Goal: Task Accomplishment & Management: Use online tool/utility

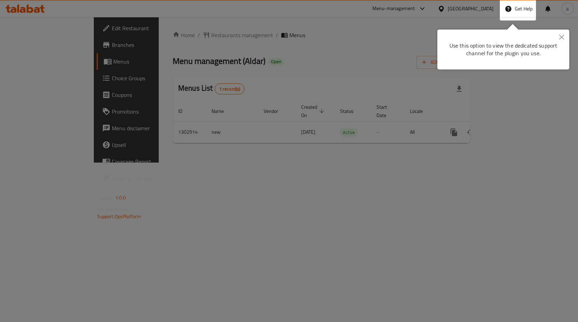
click at [563, 33] on button "Close" at bounding box center [561, 38] width 15 height 16
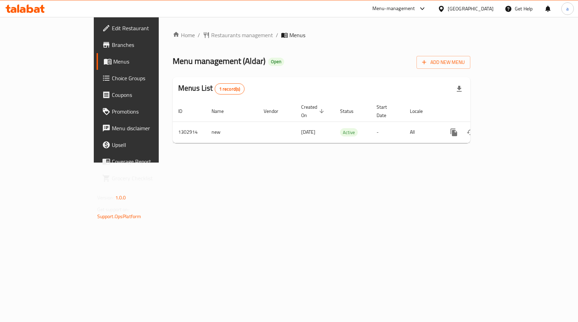
click at [168, 30] on div "Home / Restaurants management / Menus Menu management ( Aldar ) Open Add New Me…" at bounding box center [322, 90] width 326 height 146
click at [211, 32] on span "Restaurants management" at bounding box center [242, 35] width 62 height 8
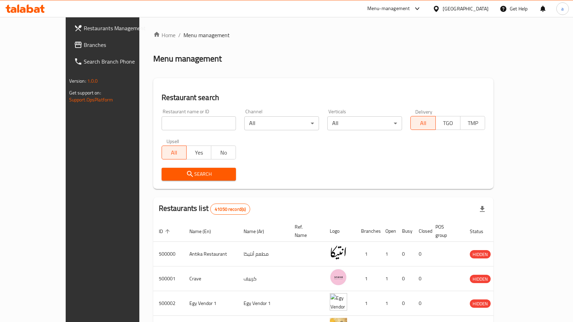
click at [84, 44] on span "Branches" at bounding box center [120, 45] width 72 height 8
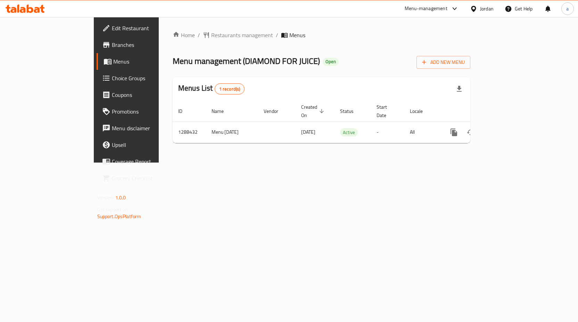
click at [112, 80] on span "Choice Groups" at bounding box center [148, 78] width 73 height 8
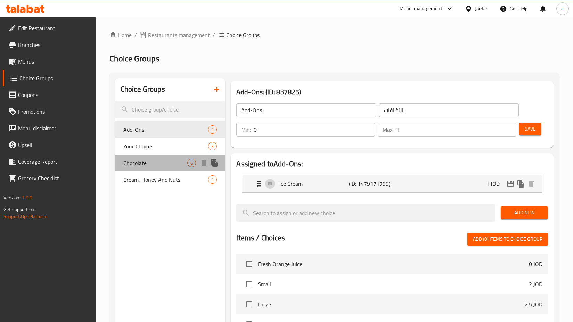
click at [140, 160] on span "Chocolate" at bounding box center [155, 163] width 64 height 8
type input "Chocolate"
type input "شوكلت"
type input "1"
